Goal: Information Seeking & Learning: Learn about a topic

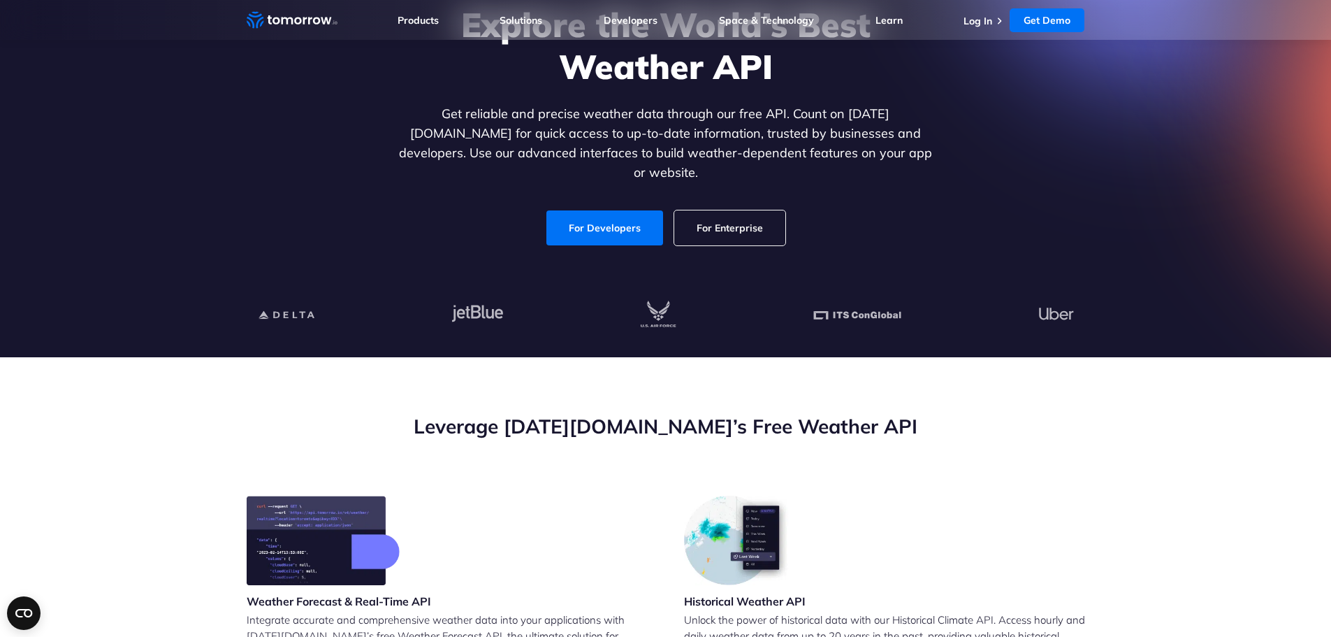
scroll to position [140, 0]
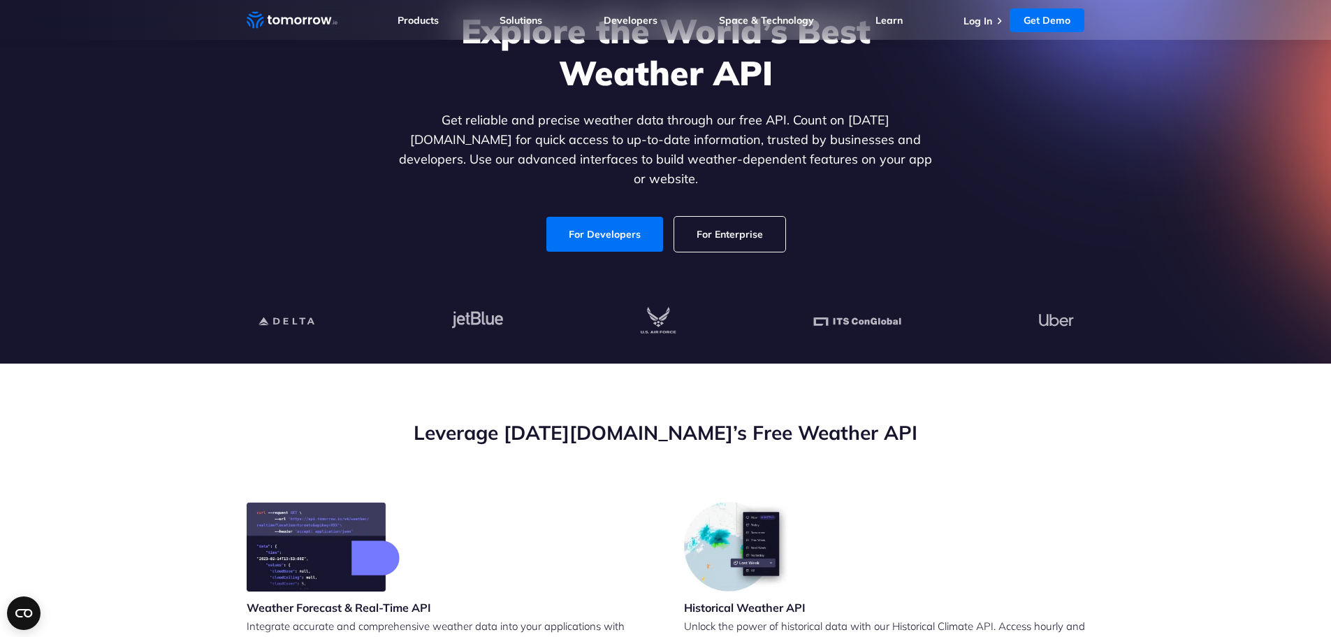
click at [605, 240] on div "Explore the World’s Best Weather API Get reliable and precise weather data thro…" at bounding box center [665, 131] width 861 height 297
click at [597, 217] on link "For Developers" at bounding box center [604, 234] width 117 height 35
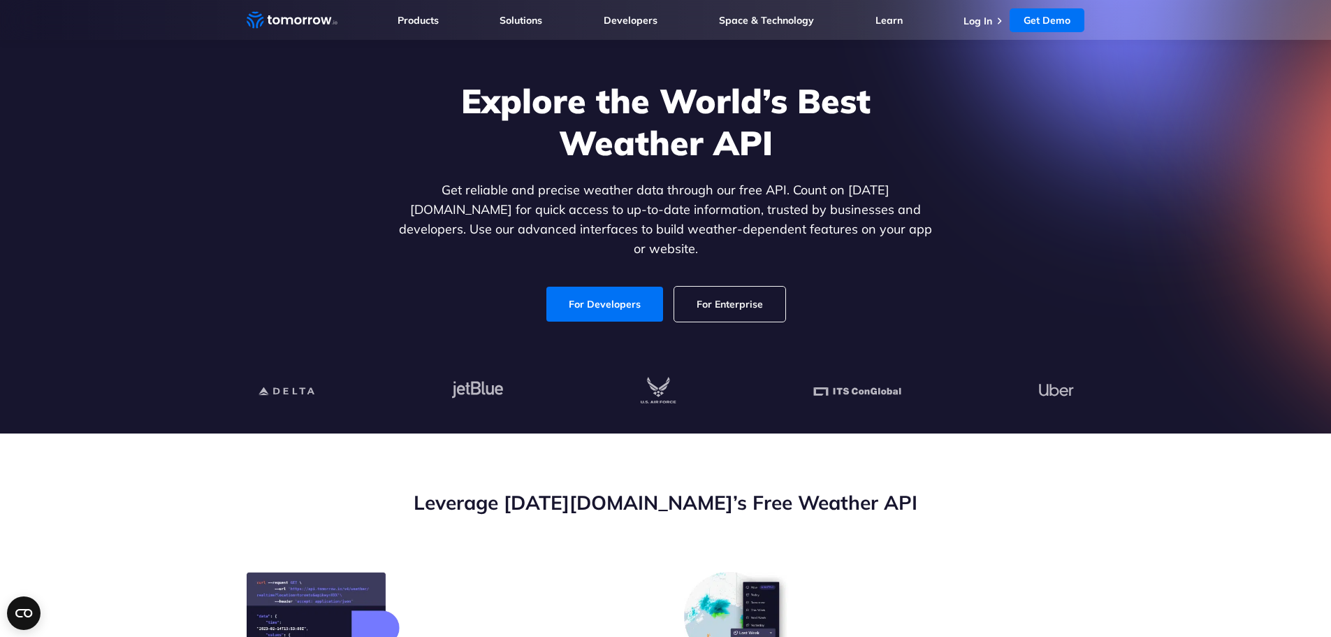
scroll to position [45, 0]
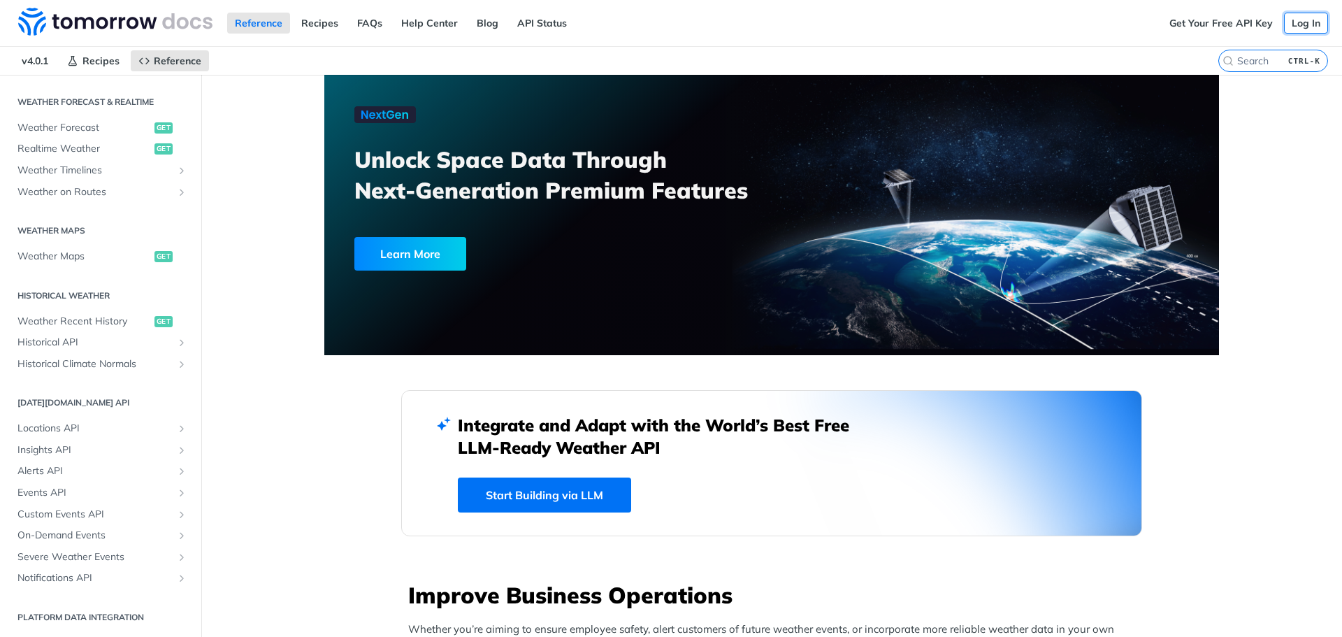
click at [1291, 31] on link "Log In" at bounding box center [1306, 23] width 44 height 21
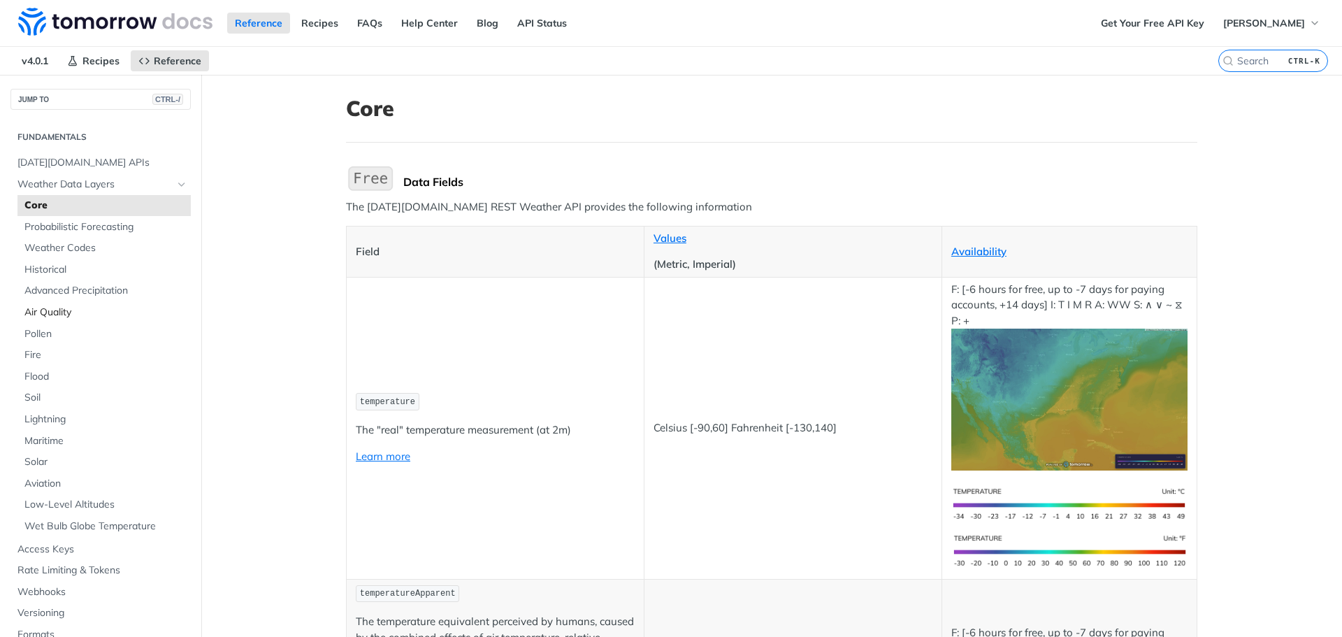
click at [54, 309] on span "Air Quality" at bounding box center [105, 312] width 163 height 14
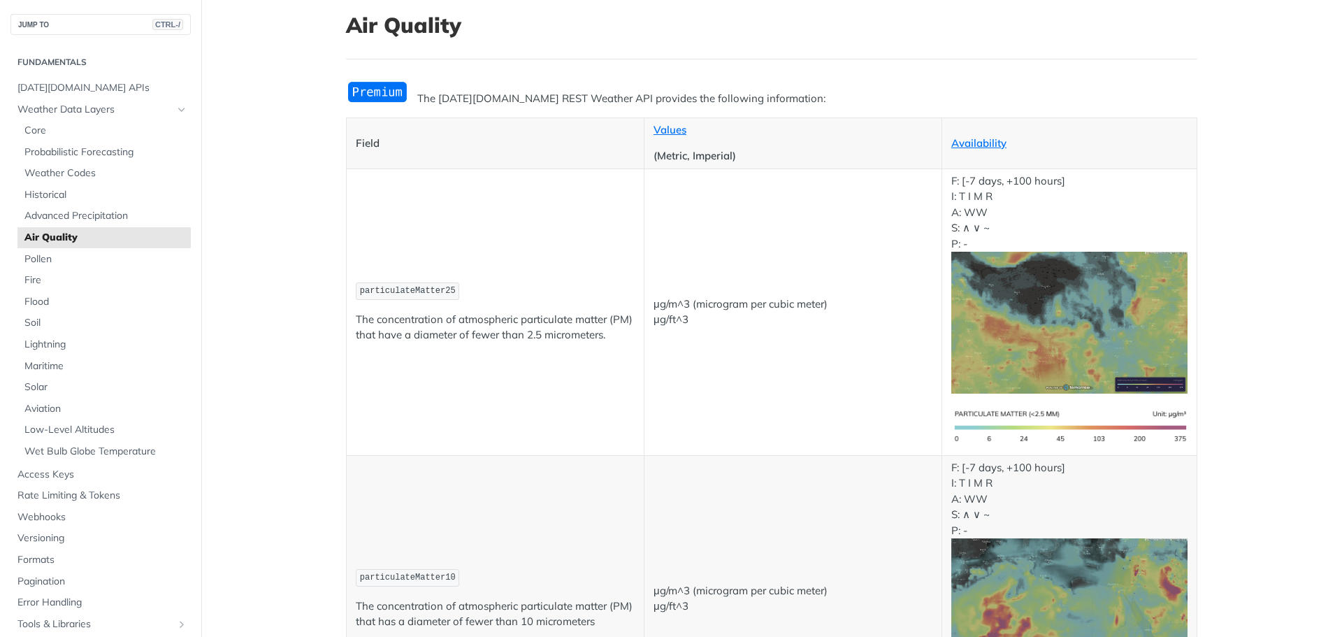
scroll to position [70, 0]
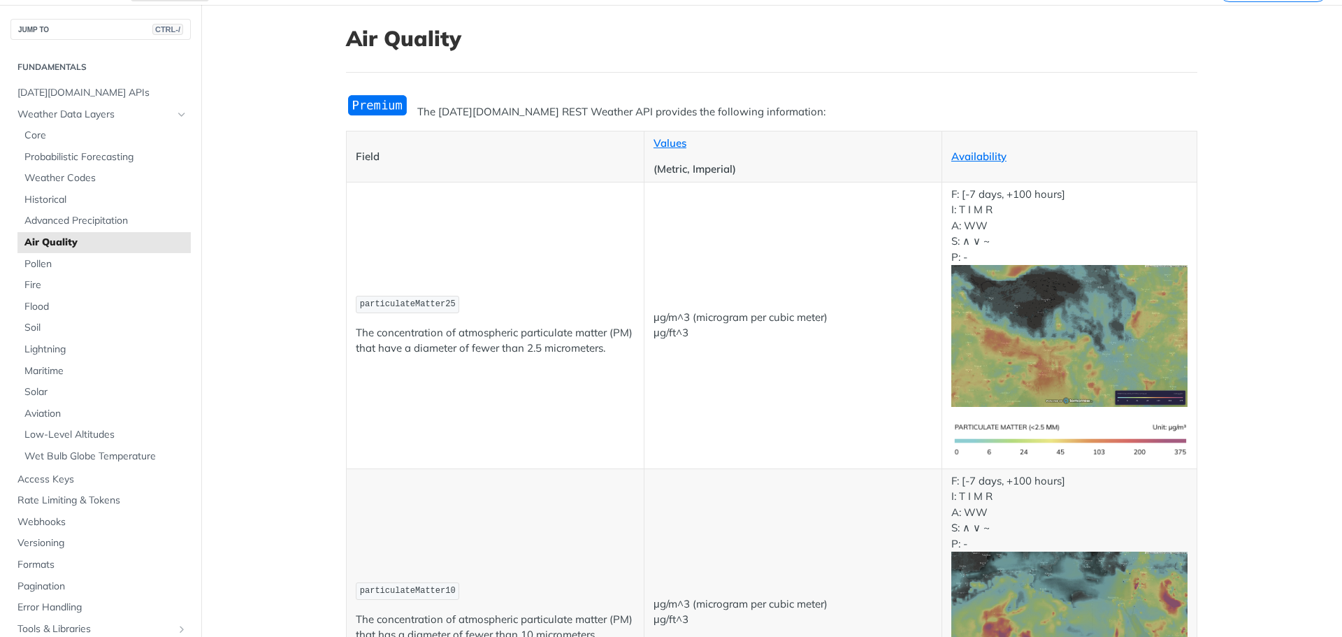
click at [748, 69] on header "Air Quality" at bounding box center [771, 49] width 851 height 47
